Goal: Information Seeking & Learning: Learn about a topic

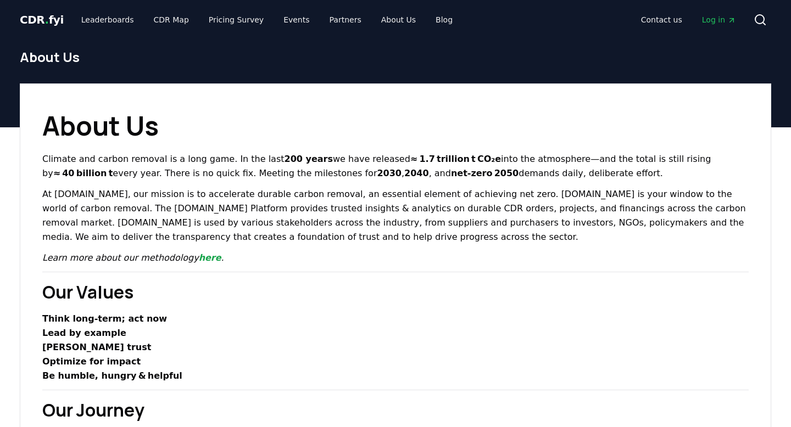
click at [48, 21] on span "CDR . fyi" at bounding box center [42, 19] width 44 height 13
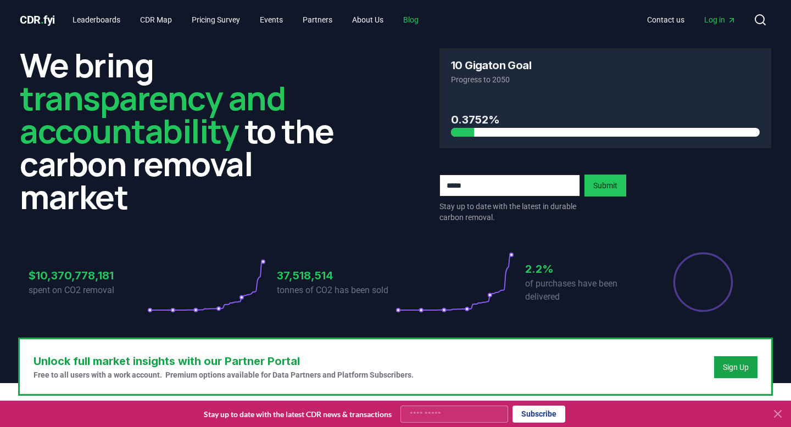
click at [427, 23] on link "Blog" at bounding box center [410, 20] width 33 height 20
click at [426, 20] on link "Blog" at bounding box center [410, 20] width 33 height 20
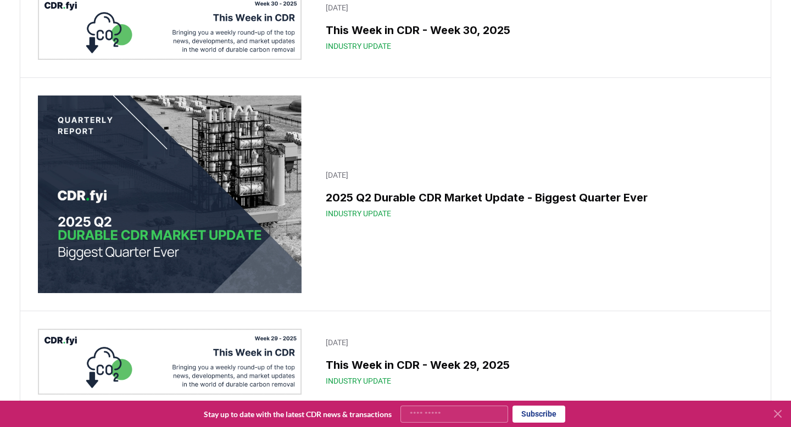
scroll to position [562, 0]
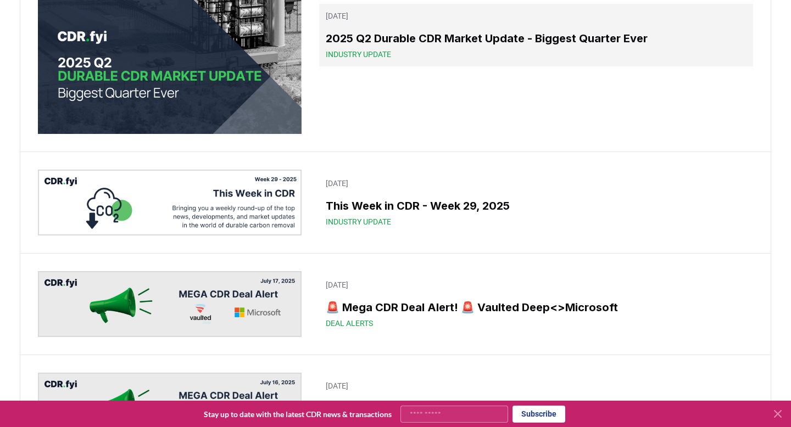
click at [410, 66] on link "[DATE] 2025 Q2 Durable CDR Market Update - Biggest Quarter Ever Industry Update" at bounding box center [536, 35] width 434 height 63
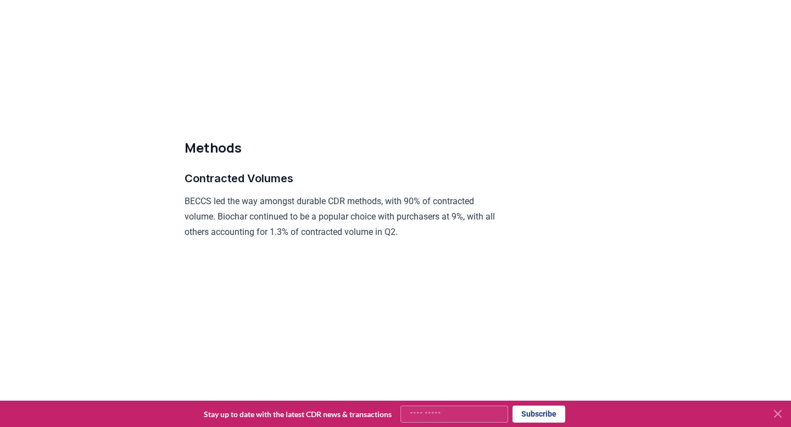
scroll to position [5007, 0]
click at [780, 416] on icon at bounding box center [778, 414] width 7 height 7
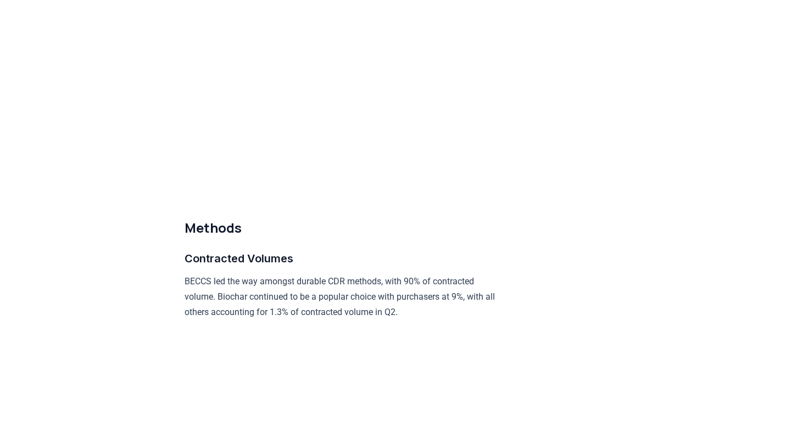
scroll to position [4918, 0]
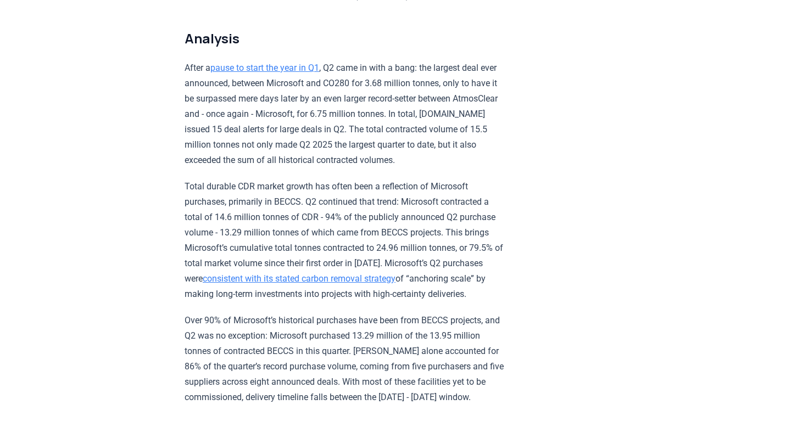
scroll to position [0, 0]
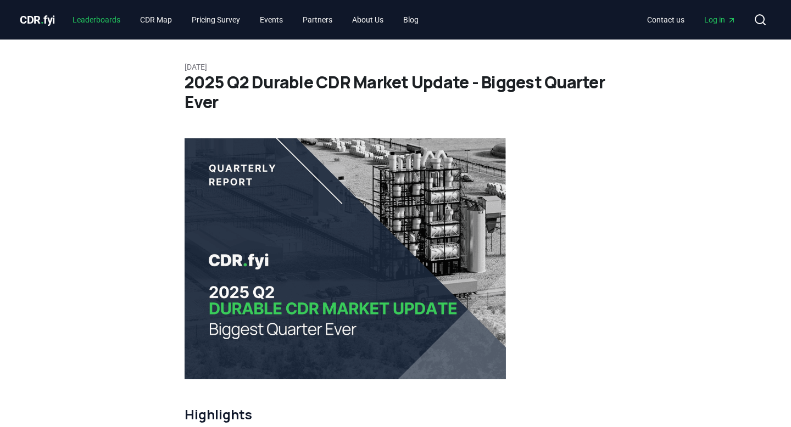
click at [111, 19] on link "Leaderboards" at bounding box center [96, 20] width 65 height 20
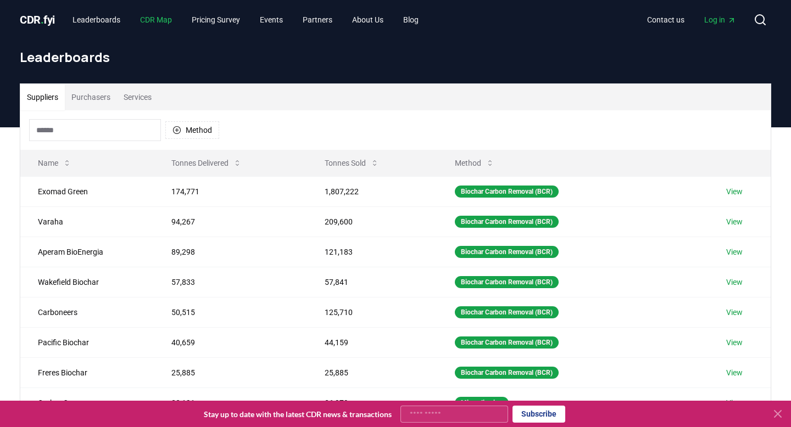
click at [167, 22] on link "CDR Map" at bounding box center [155, 20] width 49 height 20
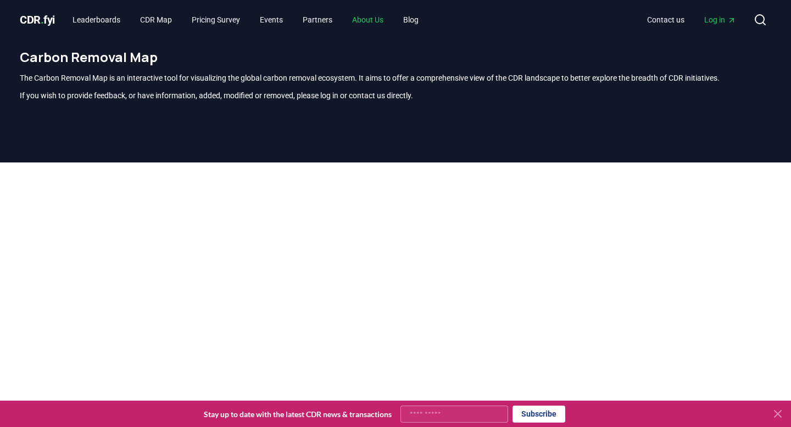
click at [389, 18] on link "About Us" at bounding box center [367, 20] width 49 height 20
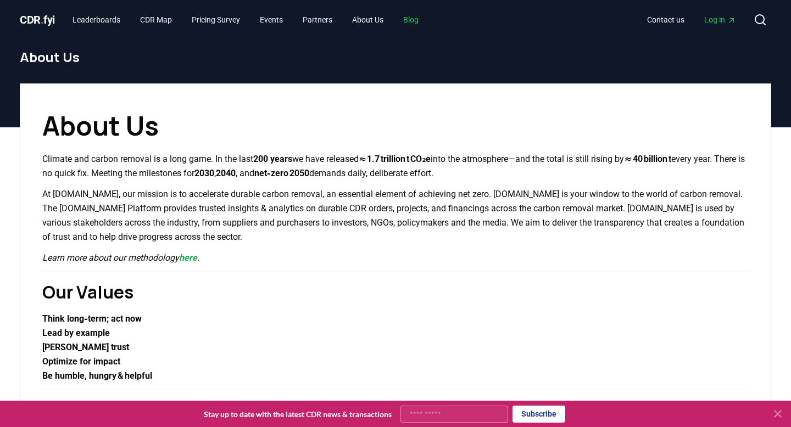
click at [424, 18] on link "Blog" at bounding box center [410, 20] width 33 height 20
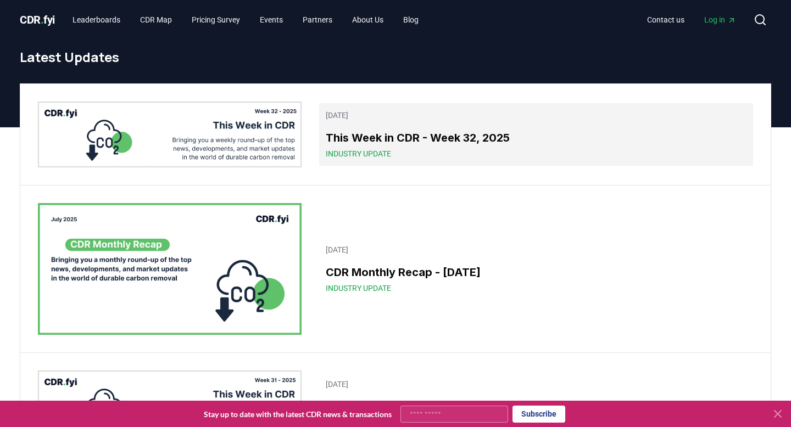
click at [431, 128] on link "[DATE] This Week in CDR - Week 32, 2025 Industry Update" at bounding box center [536, 134] width 434 height 63
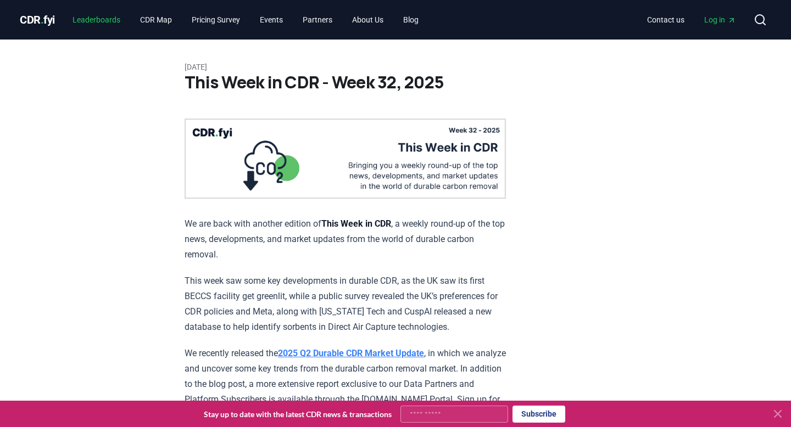
click at [119, 24] on link "Leaderboards" at bounding box center [96, 20] width 65 height 20
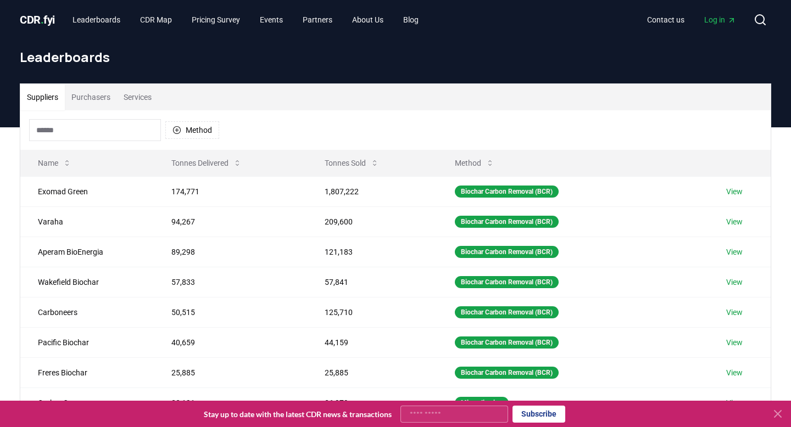
click at [44, 19] on span "." at bounding box center [42, 19] width 3 height 13
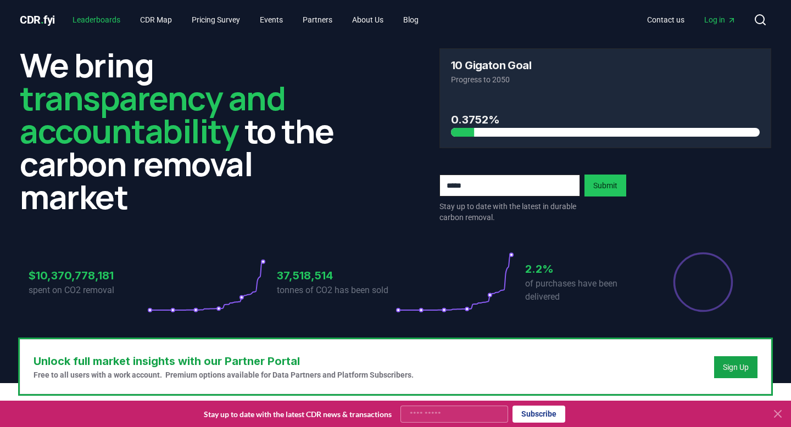
click at [116, 21] on link "Leaderboards" at bounding box center [96, 20] width 65 height 20
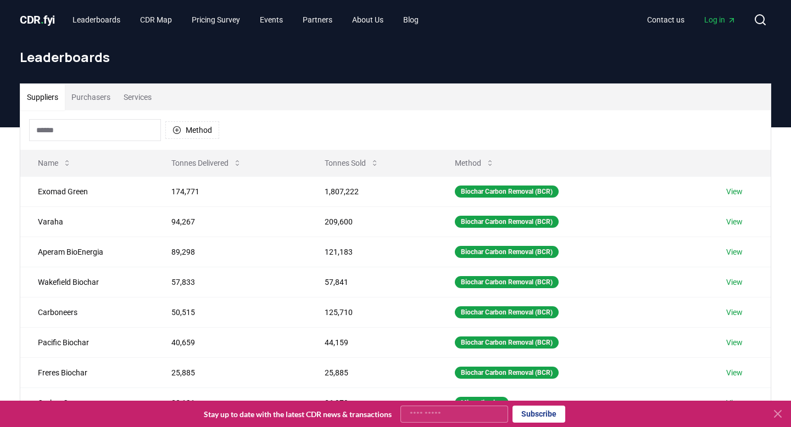
click at [147, 97] on button "Services" at bounding box center [137, 97] width 41 height 26
click at [53, 94] on button "Suppliers" at bounding box center [42, 97] width 45 height 26
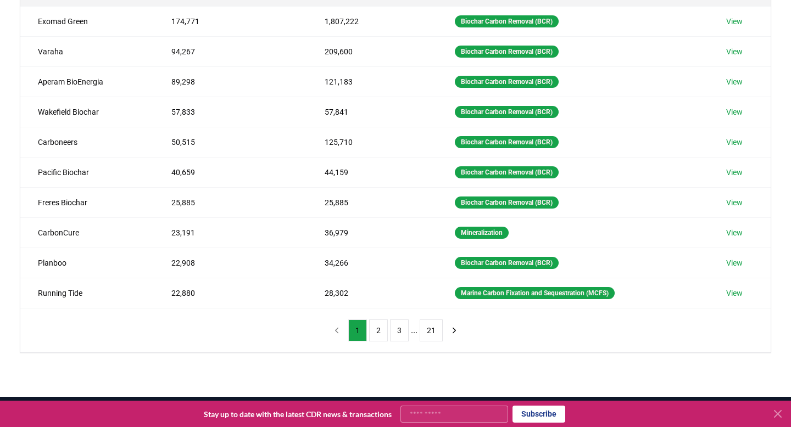
scroll to position [19, 0]
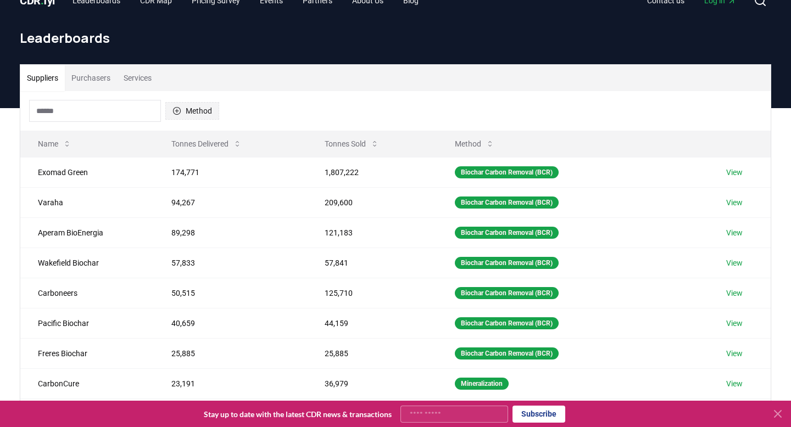
click at [189, 111] on button "Method" at bounding box center [192, 111] width 54 height 18
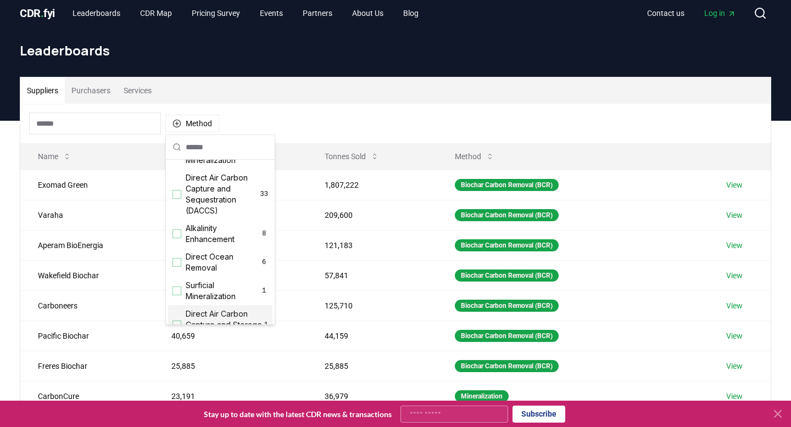
scroll to position [242, 0]
click at [222, 260] on span "Direct Ocean Removal" at bounding box center [223, 264] width 74 height 22
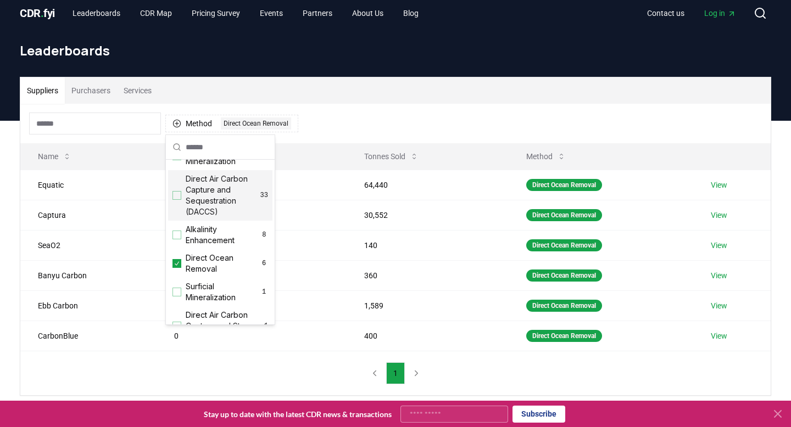
click at [322, 111] on div "Method 1 Direct Ocean Removal" at bounding box center [395, 124] width 750 height 40
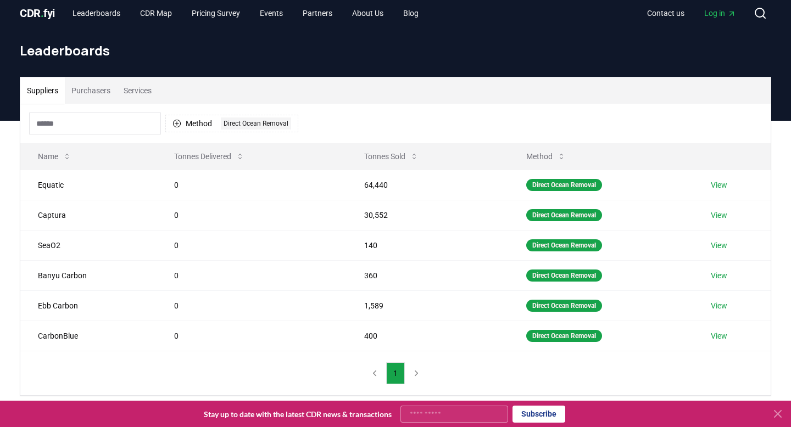
scroll to position [0, 0]
